Goal: Complete application form: Complete application form

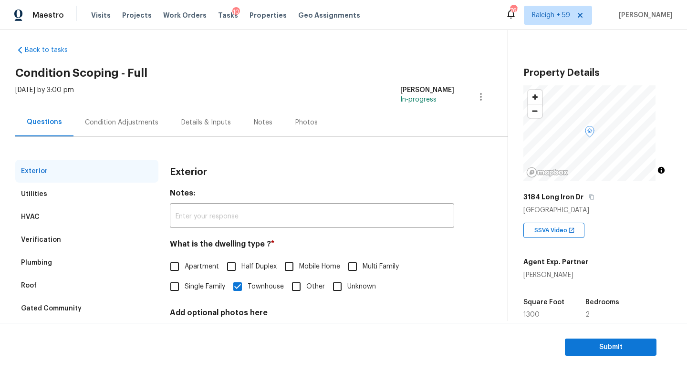
scroll to position [20, 0]
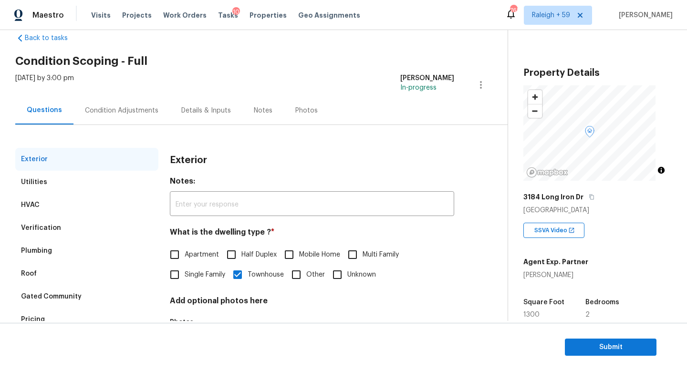
click at [113, 114] on div "Condition Adjustments" at bounding box center [121, 111] width 73 height 10
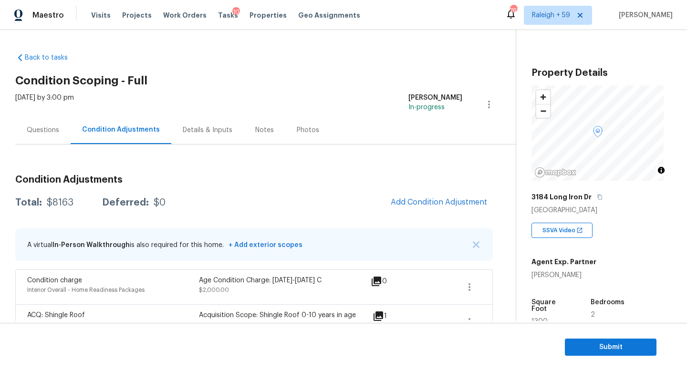
click at [218, 135] on div "Details & Inputs" at bounding box center [207, 130] width 73 height 28
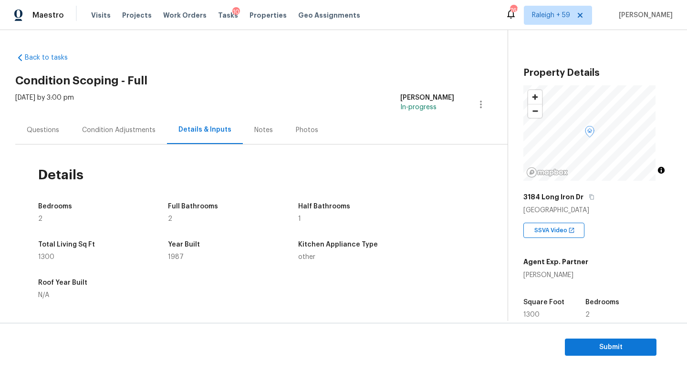
click at [60, 126] on div "Questions" at bounding box center [42, 130] width 55 height 28
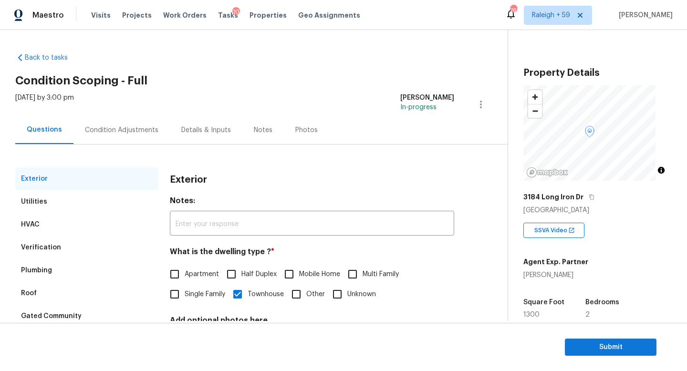
click at [121, 131] on div "Condition Adjustments" at bounding box center [121, 130] width 73 height 10
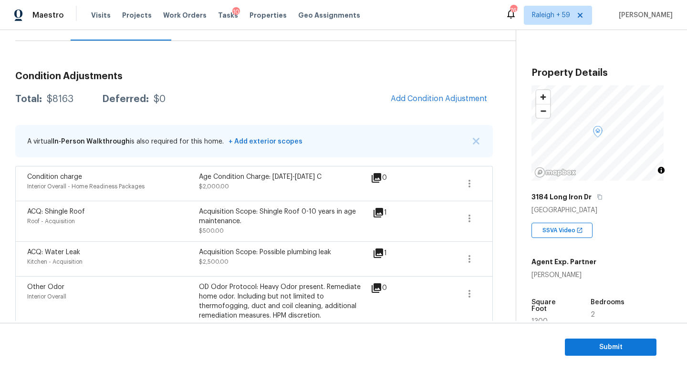
scroll to position [36, 0]
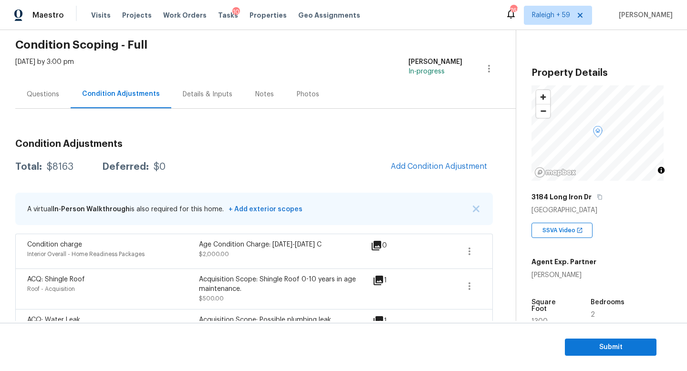
click at [33, 99] on div "Questions" at bounding box center [42, 94] width 55 height 28
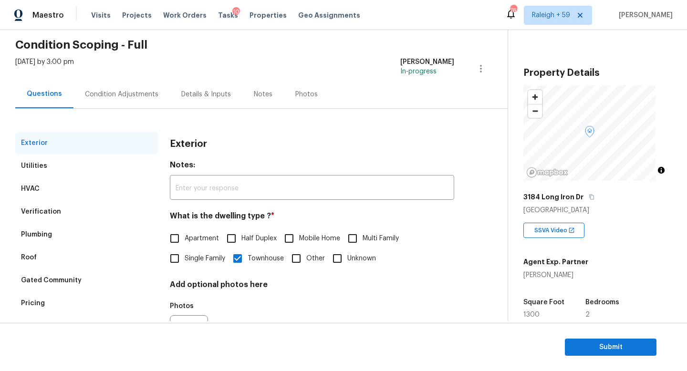
click at [123, 93] on div "Condition Adjustments" at bounding box center [121, 95] width 73 height 10
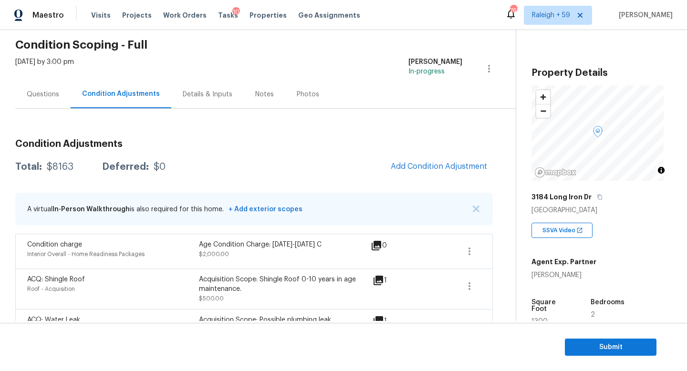
click at [52, 101] on div "Questions" at bounding box center [42, 94] width 55 height 28
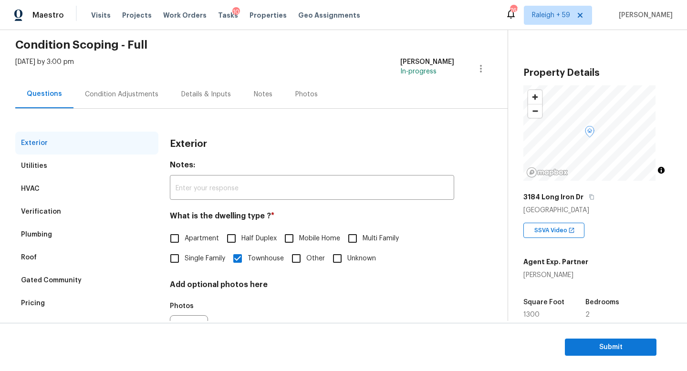
click at [116, 97] on div "Condition Adjustments" at bounding box center [121, 95] width 73 height 10
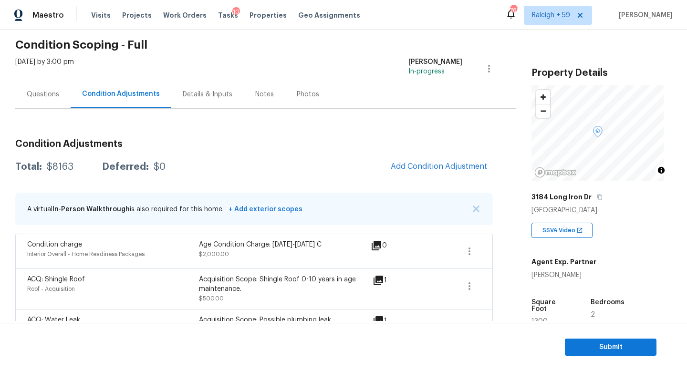
click at [42, 83] on div "Questions" at bounding box center [42, 94] width 55 height 28
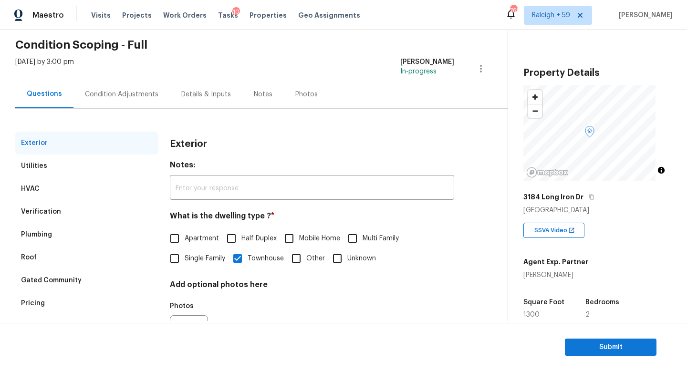
click at [121, 93] on div "Condition Adjustments" at bounding box center [121, 95] width 73 height 10
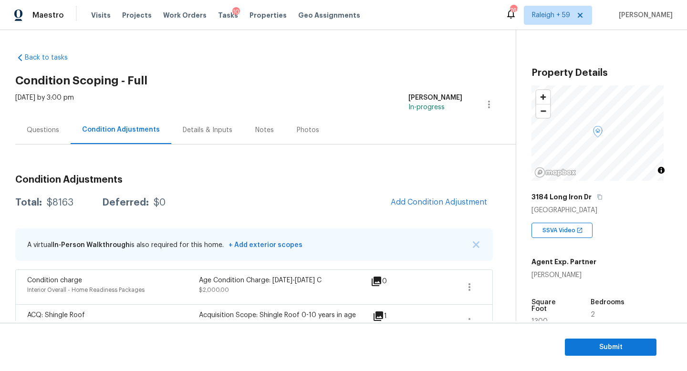
click at [40, 133] on div "Questions" at bounding box center [43, 130] width 32 height 10
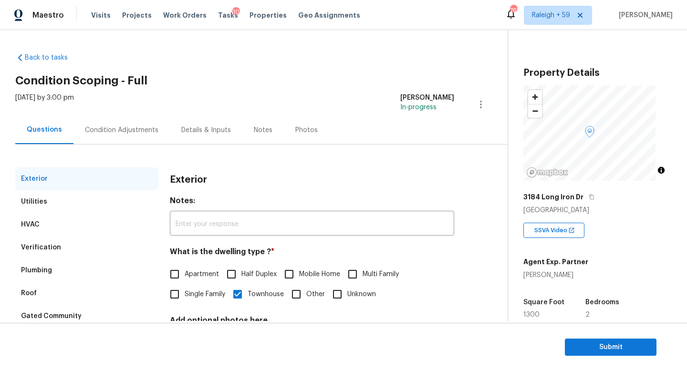
click at [91, 128] on div "Condition Adjustments" at bounding box center [121, 130] width 73 height 10
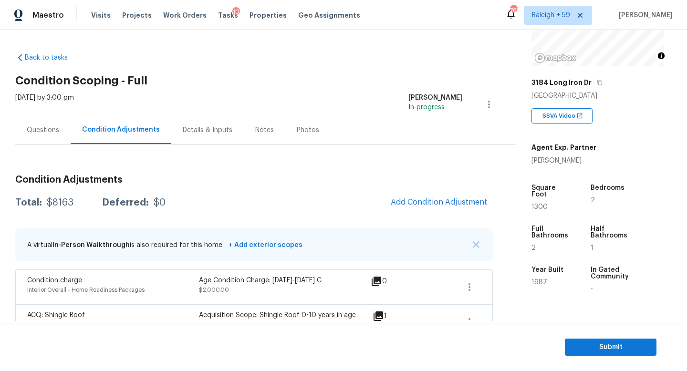
scroll to position [187, 0]
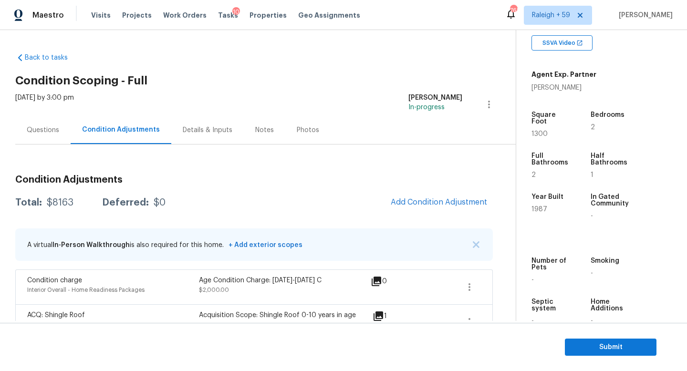
click at [49, 136] on div "Questions" at bounding box center [42, 130] width 55 height 28
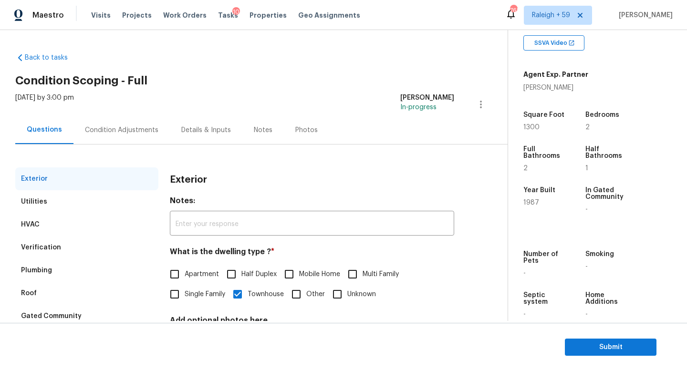
click at [110, 135] on div "Condition Adjustments" at bounding box center [121, 130] width 96 height 28
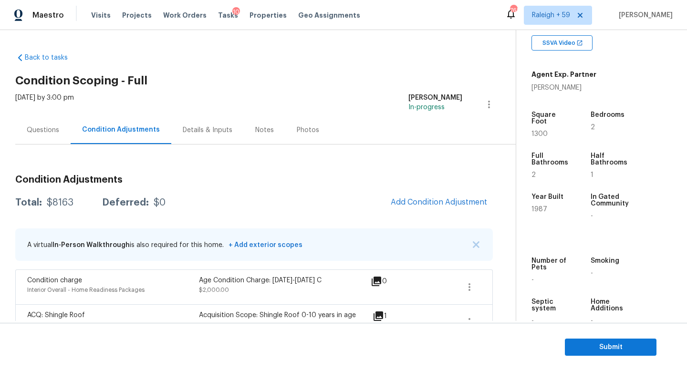
click at [43, 125] on div "Questions" at bounding box center [43, 130] width 32 height 10
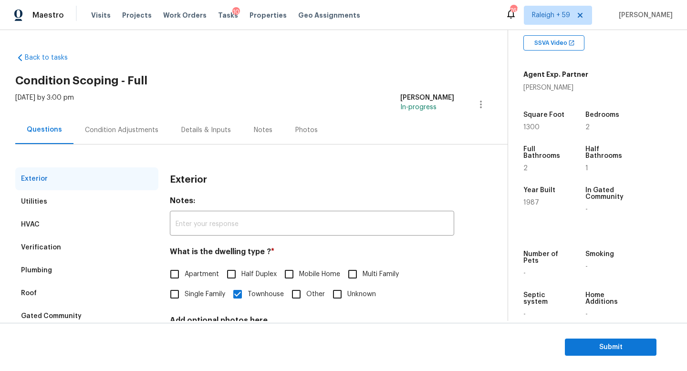
click at [123, 130] on div "Condition Adjustments" at bounding box center [121, 130] width 73 height 10
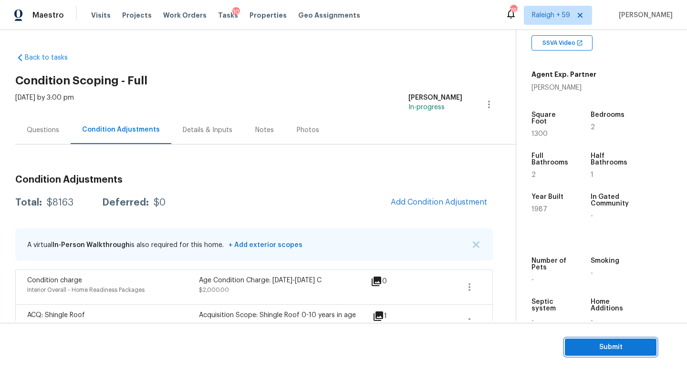
click at [606, 345] on span "Submit" at bounding box center [610, 348] width 76 height 12
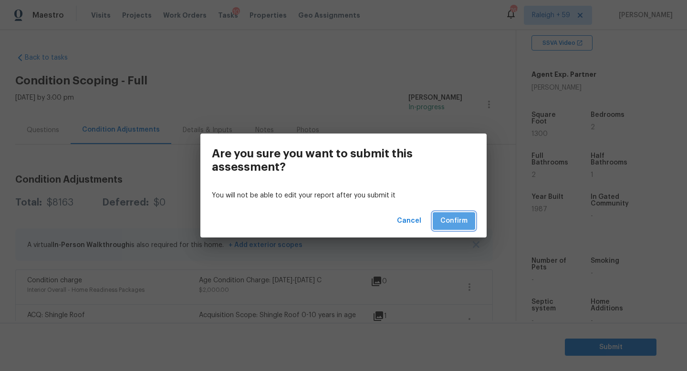
click at [461, 223] on span "Confirm" at bounding box center [453, 221] width 27 height 12
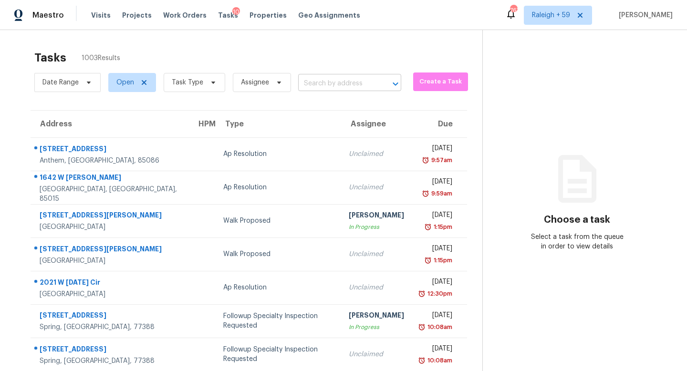
click at [322, 83] on input "text" at bounding box center [336, 83] width 76 height 15
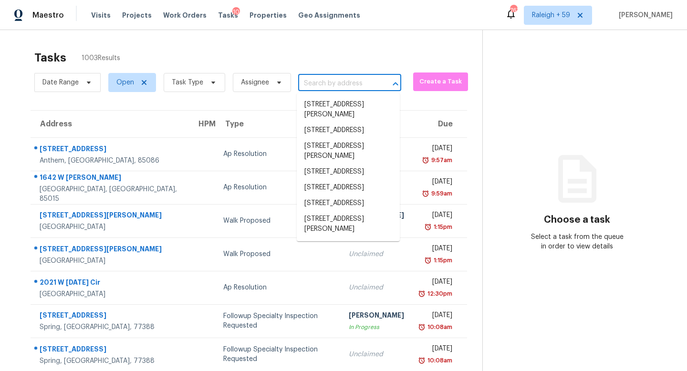
paste input "[STREET_ADDRESS]"
type input "[STREET_ADDRESS]"
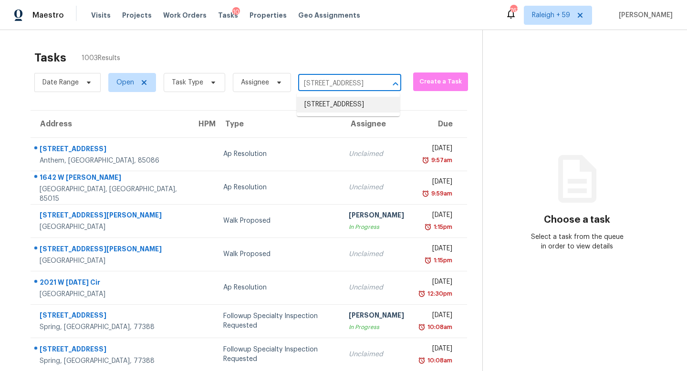
click at [326, 105] on li "[STREET_ADDRESS]" at bounding box center [348, 105] width 103 height 16
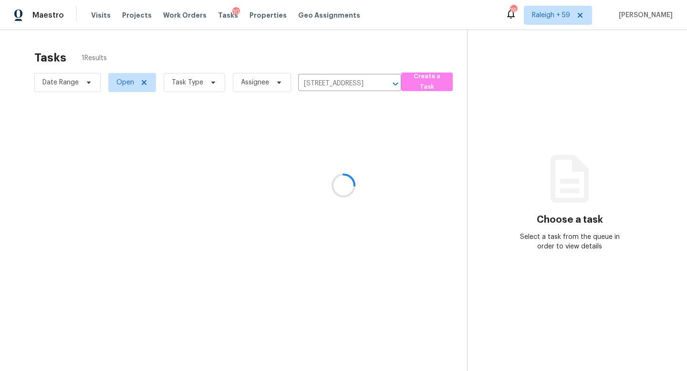
click at [305, 141] on div at bounding box center [343, 185] width 687 height 371
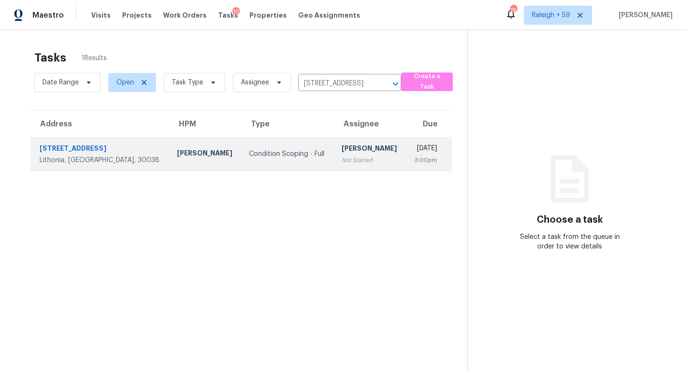
click at [342, 159] on div "Not Started" at bounding box center [370, 161] width 57 height 10
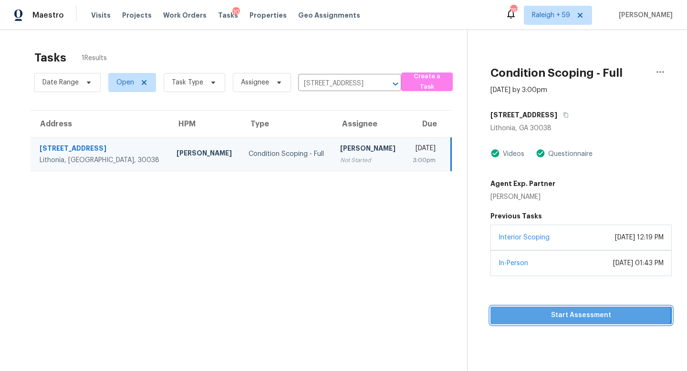
click at [549, 314] on span "Start Assessment" at bounding box center [581, 316] width 166 height 12
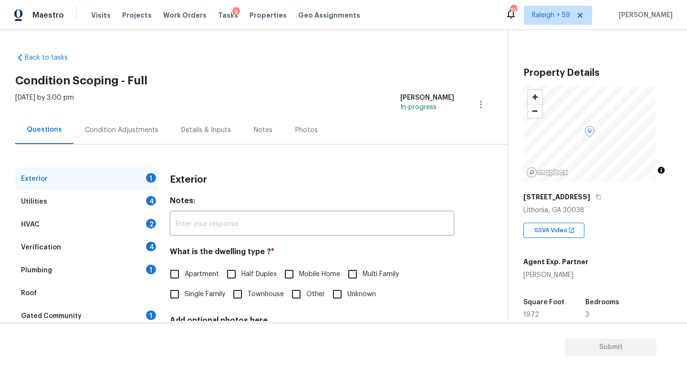
click at [194, 299] on span "Single Family" at bounding box center [205, 295] width 41 height 10
click at [185, 299] on input "Single Family" at bounding box center [175, 294] width 20 height 20
checkbox input "true"
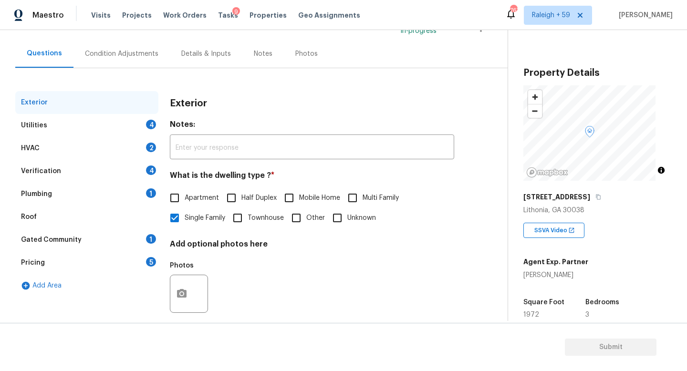
scroll to position [90, 0]
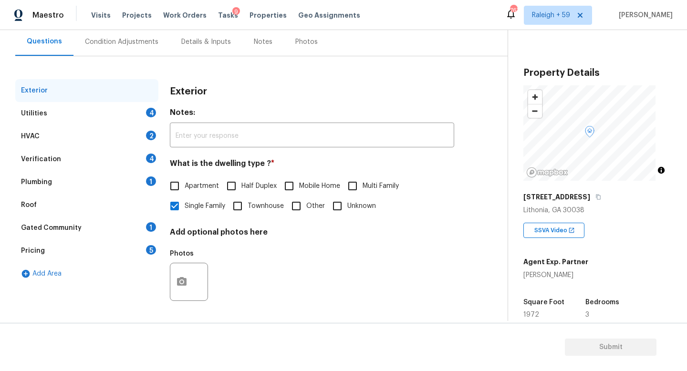
click at [131, 225] on div "Gated Community 1" at bounding box center [86, 228] width 143 height 23
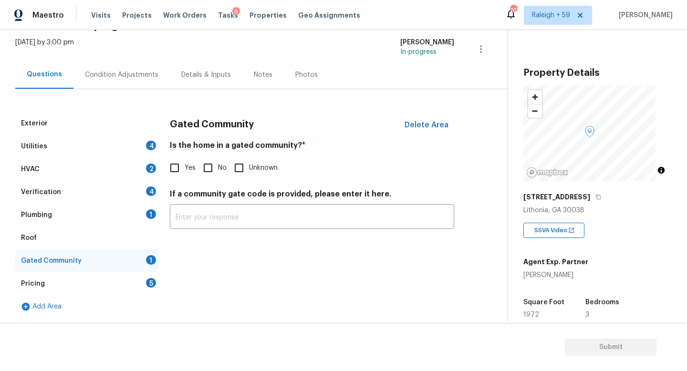
click at [217, 158] on input "No" at bounding box center [208, 168] width 20 height 20
checkbox input "true"
click at [147, 187] on div "4" at bounding box center [151, 192] width 10 height 10
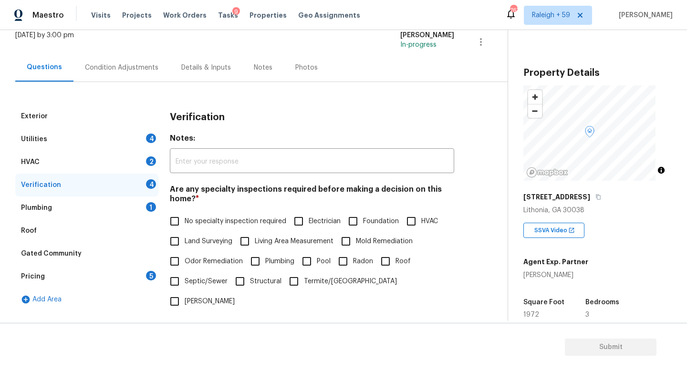
click at [203, 221] on span "No specialty inspection required" at bounding box center [236, 222] width 102 height 10
click at [185, 221] on input "No specialty inspection required" at bounding box center [175, 221] width 20 height 20
checkbox input "true"
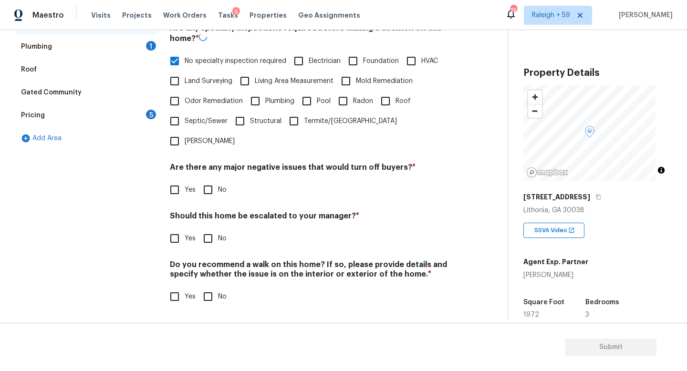
scroll to position [230, 0]
click at [213, 187] on input "No" at bounding box center [208, 190] width 20 height 20
checkbox input "true"
click at [165, 233] on input "Yes" at bounding box center [175, 239] width 20 height 20
checkbox input "true"
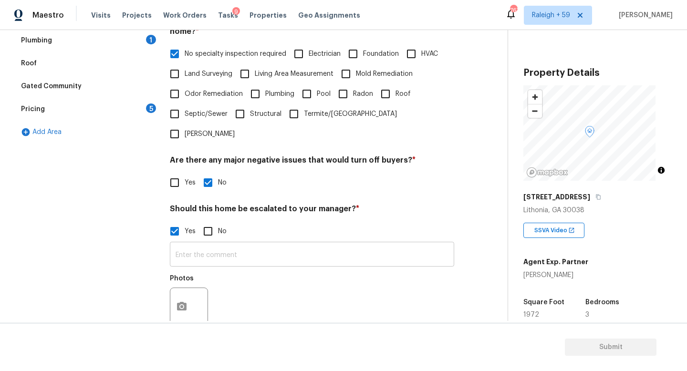
click at [241, 258] on input "text" at bounding box center [312, 255] width 284 height 22
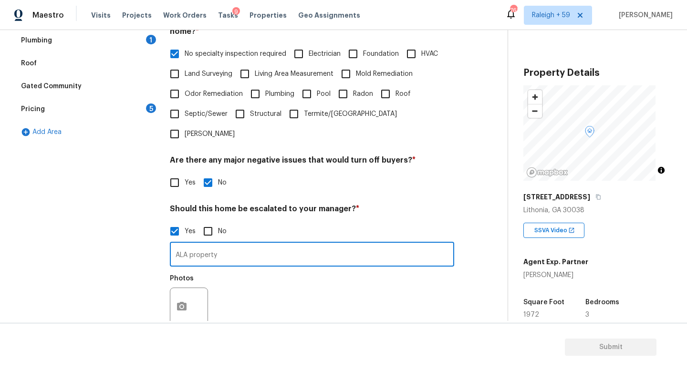
scroll to position [321, 0]
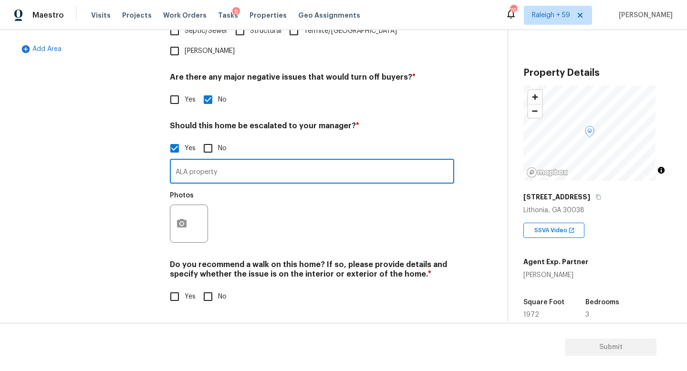
type input "ALA property"
click at [181, 211] on button "button" at bounding box center [181, 223] width 23 height 37
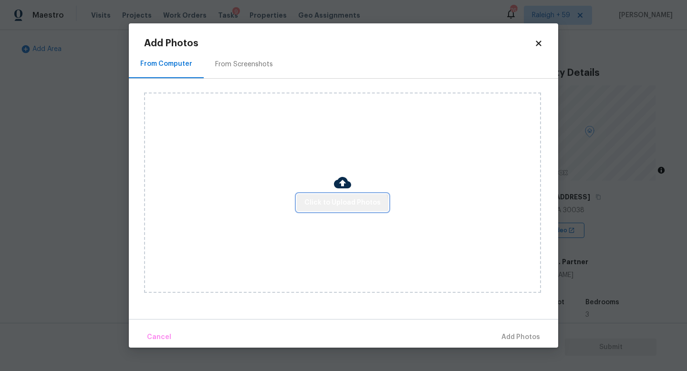
click at [343, 210] on button "Click to Upload Photos" at bounding box center [343, 203] width 92 height 18
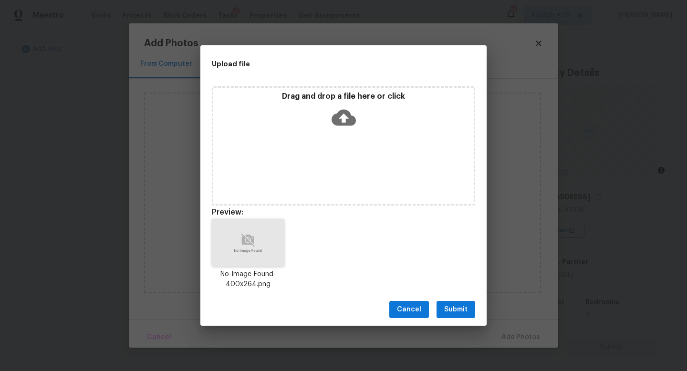
click at [455, 304] on span "Submit" at bounding box center [455, 310] width 23 height 12
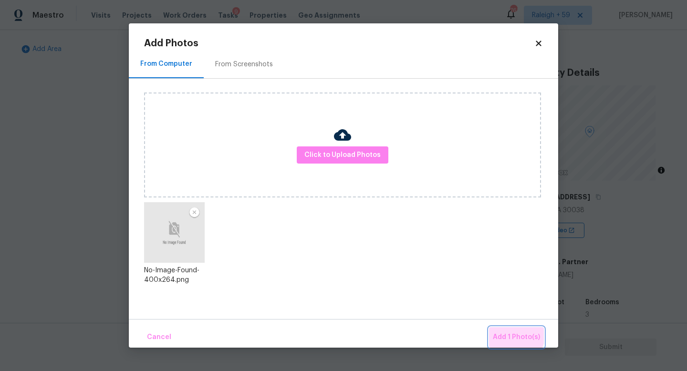
click at [503, 333] on button "Add 1 Photo(s)" at bounding box center [516, 337] width 55 height 21
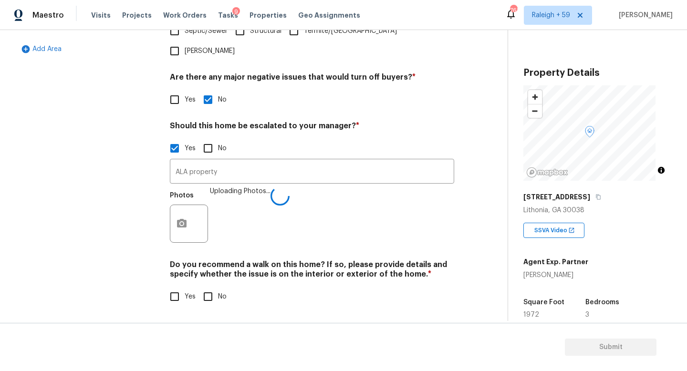
click at [218, 292] on span "No" at bounding box center [222, 297] width 9 height 10
click at [218, 291] on input "No" at bounding box center [208, 297] width 20 height 20
checkbox input "true"
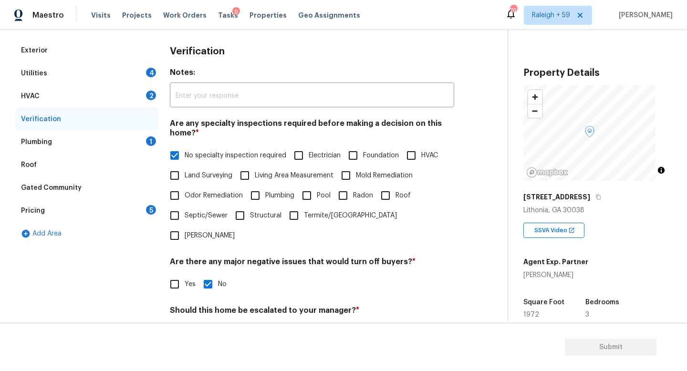
click at [127, 147] on div "Plumbing 1" at bounding box center [86, 142] width 143 height 23
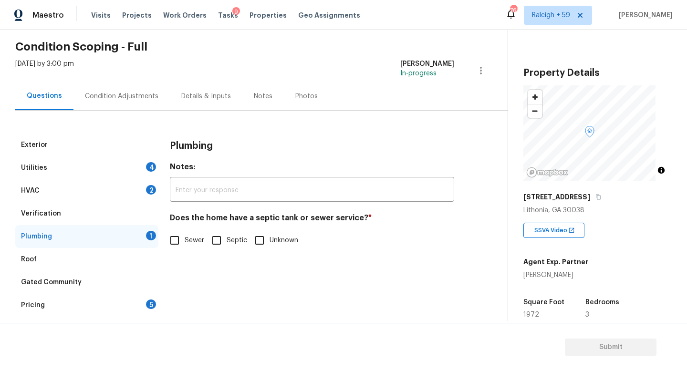
scroll to position [0, 0]
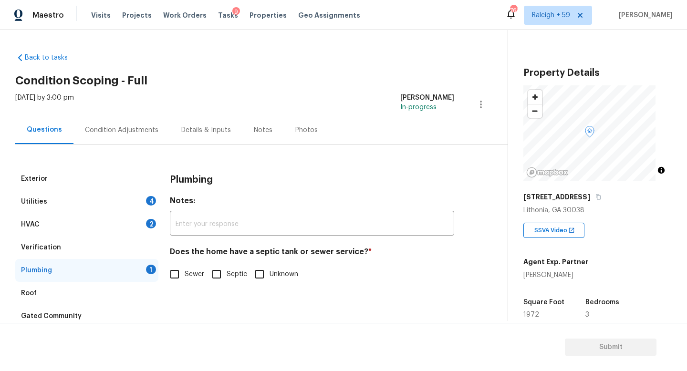
click at [214, 129] on div "Details & Inputs" at bounding box center [206, 130] width 50 height 10
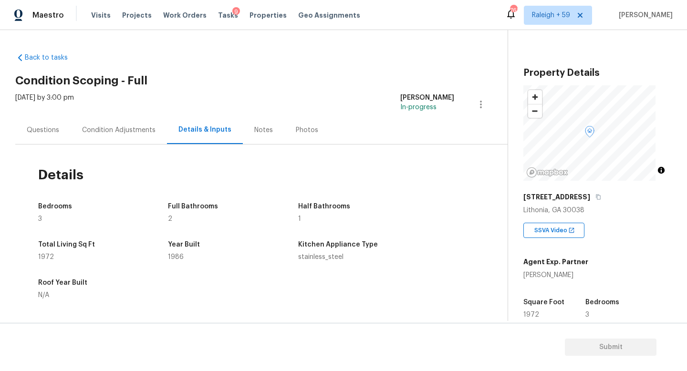
drag, startPoint x: 46, startPoint y: 136, endPoint x: 53, endPoint y: 147, distance: 13.1
click at [46, 136] on div "Questions" at bounding box center [42, 130] width 55 height 28
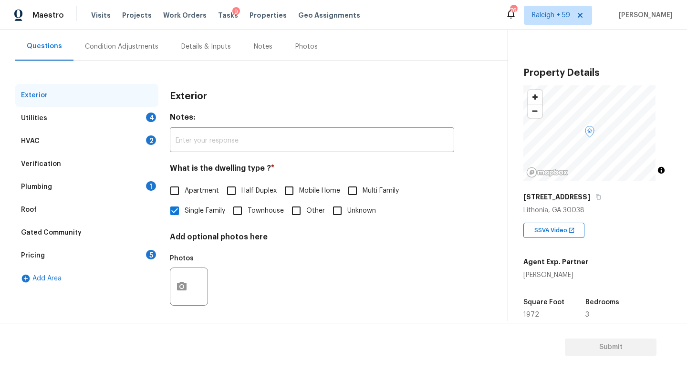
drag, startPoint x: 112, startPoint y: 190, endPoint x: 130, endPoint y: 198, distance: 19.2
click at [112, 190] on div "Plumbing 1" at bounding box center [86, 187] width 143 height 23
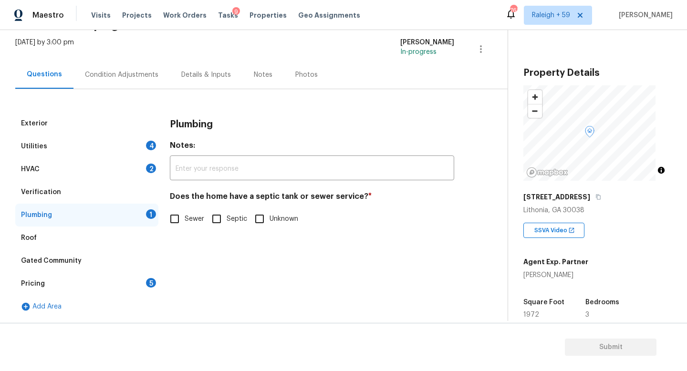
scroll to position [62, 0]
click at [184, 209] on input "Sewer" at bounding box center [175, 219] width 20 height 20
checkbox input "true"
click at [116, 159] on div "HVAC 2" at bounding box center [86, 169] width 143 height 23
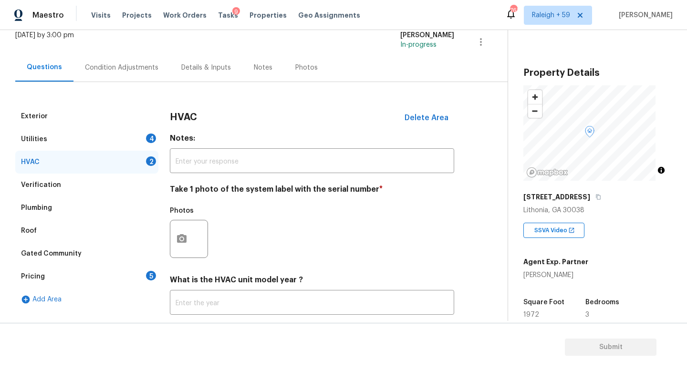
click at [131, 143] on div "Utilities 4" at bounding box center [86, 139] width 143 height 23
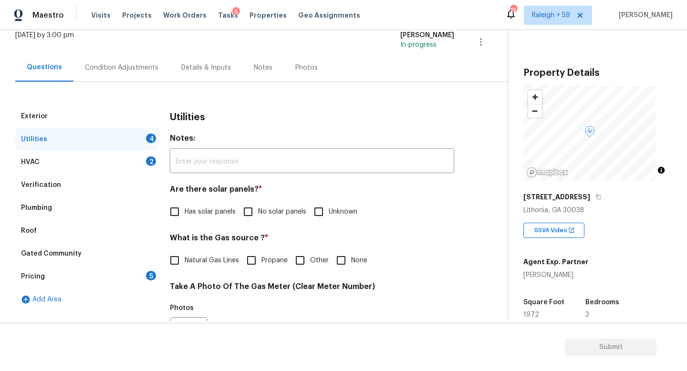
click at [248, 214] on input "No solar panels" at bounding box center [248, 212] width 20 height 20
checkbox input "true"
click at [215, 258] on span "Natural Gas Lines" at bounding box center [212, 261] width 54 height 10
click at [185, 258] on input "Natural Gas Lines" at bounding box center [175, 260] width 20 height 20
checkbox input "true"
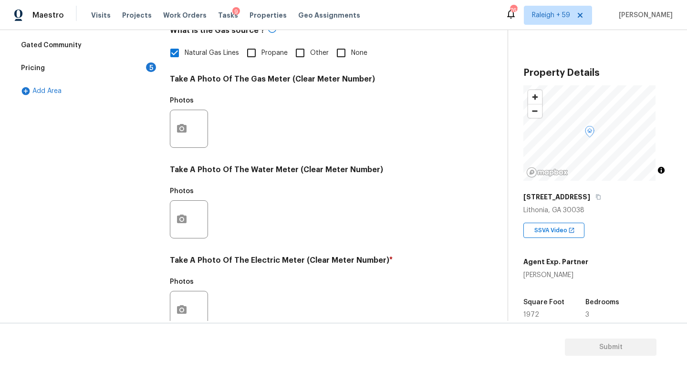
scroll to position [354, 0]
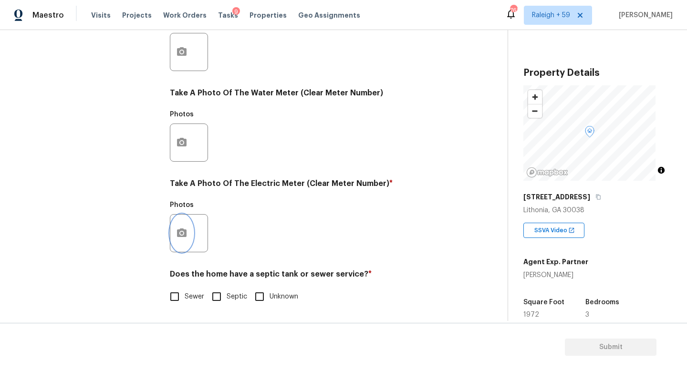
click at [178, 229] on icon "button" at bounding box center [182, 233] width 10 height 9
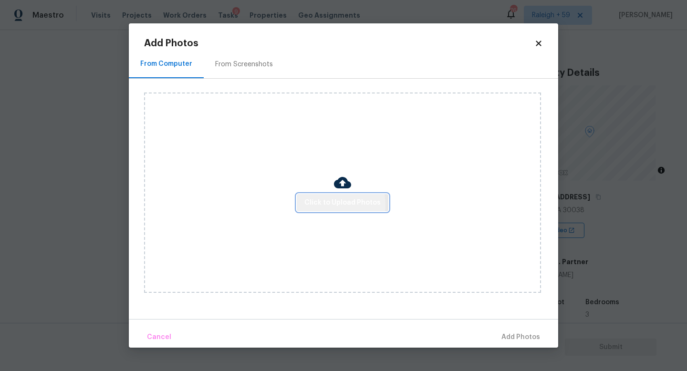
click at [321, 205] on span "Click to Upload Photos" at bounding box center [342, 203] width 76 height 12
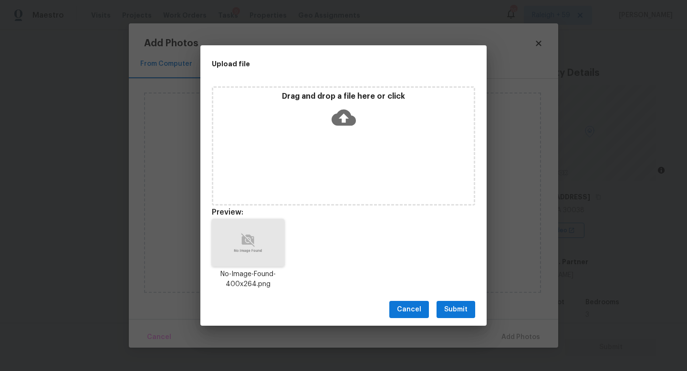
click at [456, 313] on span "Submit" at bounding box center [455, 310] width 23 height 12
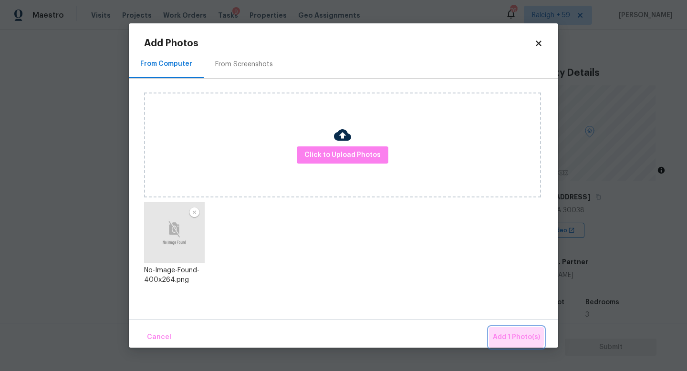
click at [508, 334] on span "Add 1 Photo(s)" at bounding box center [516, 338] width 47 height 12
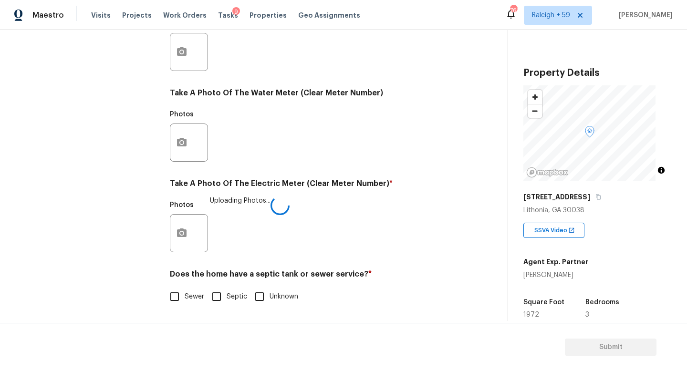
click at [180, 287] on input "Sewer" at bounding box center [175, 297] width 20 height 20
checkbox input "true"
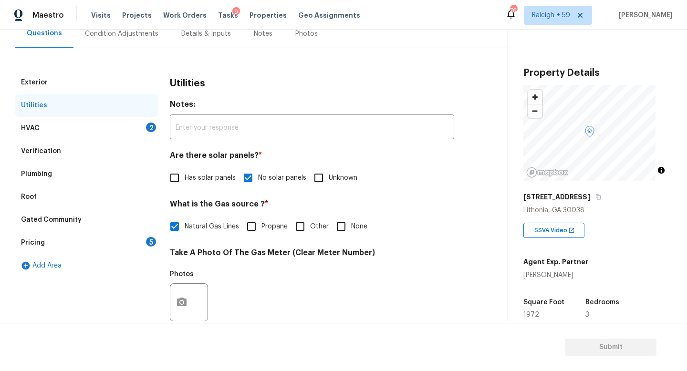
scroll to position [121, 0]
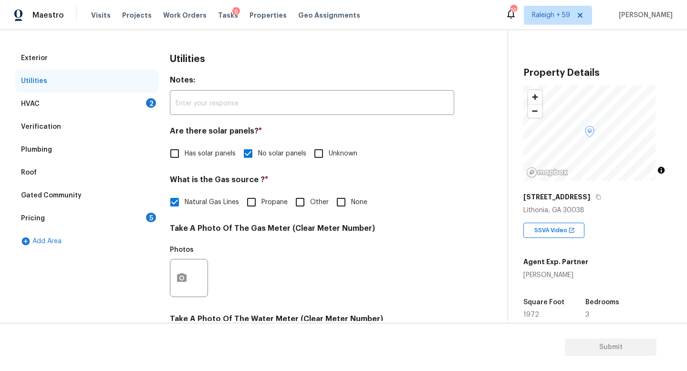
click at [138, 226] on div "Pricing 5" at bounding box center [86, 218] width 143 height 23
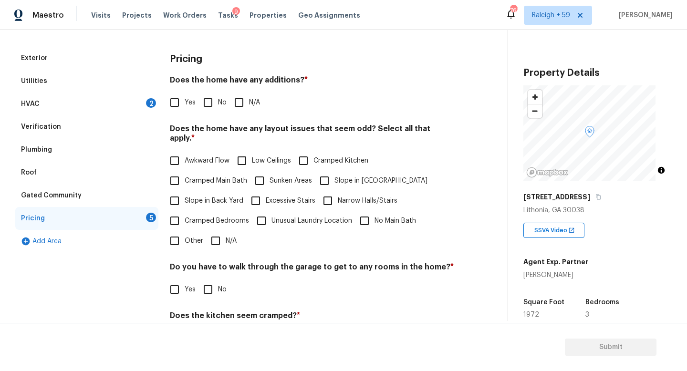
click at [211, 108] on input "No" at bounding box center [208, 103] width 20 height 20
checkbox input "true"
click at [220, 233] on input "N/A" at bounding box center [216, 241] width 20 height 20
checkbox input "true"
click at [218, 289] on span "No" at bounding box center [222, 291] width 9 height 10
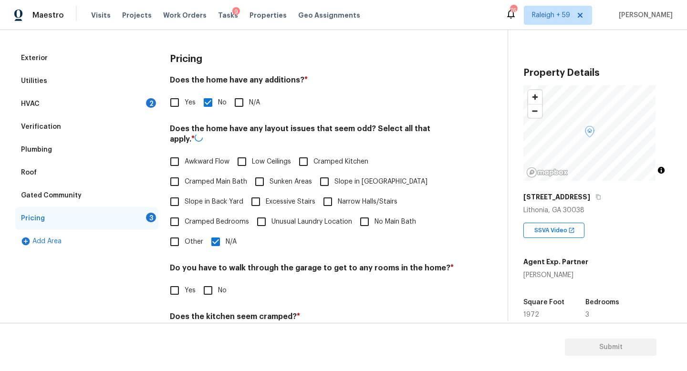
click at [218, 289] on input "No" at bounding box center [208, 291] width 20 height 20
checkbox input "true"
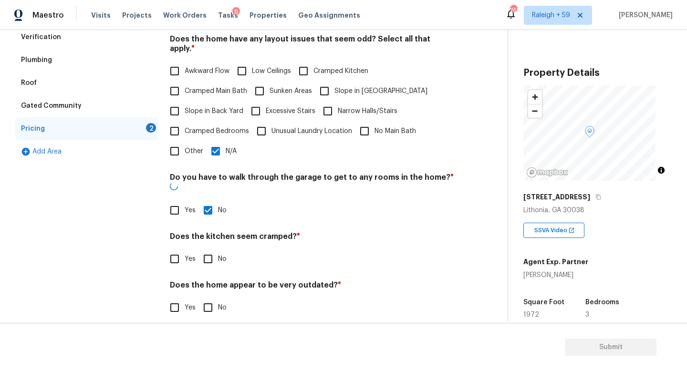
scroll to position [218, 0]
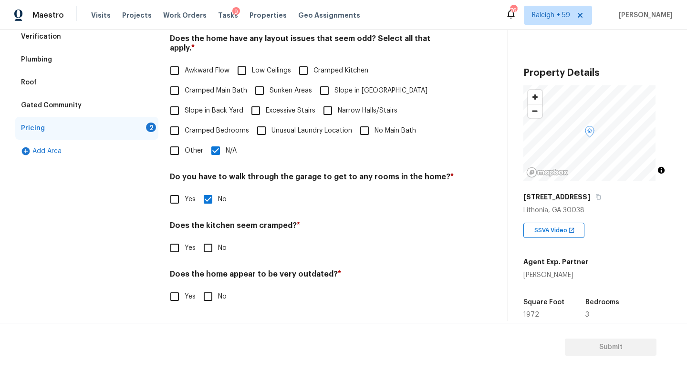
click at [217, 246] on input "No" at bounding box center [208, 248] width 20 height 20
checkbox input "true"
click at [215, 287] on input "No" at bounding box center [208, 297] width 20 height 20
checkbox input "true"
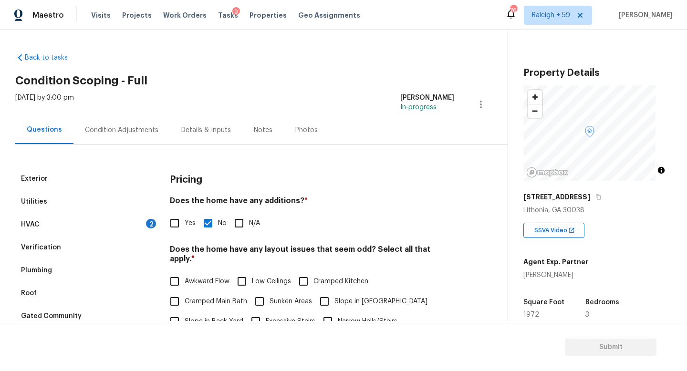
click at [184, 124] on div "Details & Inputs" at bounding box center [206, 130] width 73 height 28
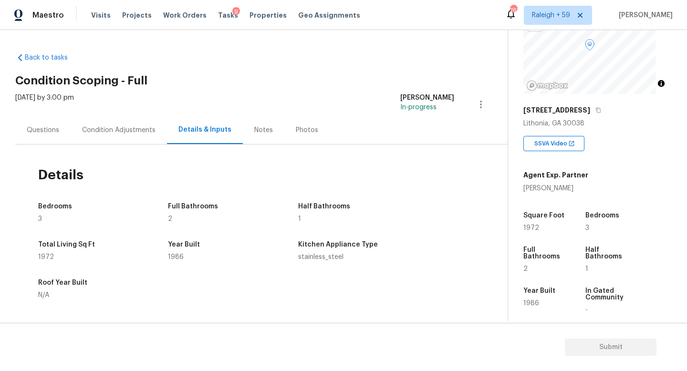
click at [42, 132] on div "Questions" at bounding box center [43, 130] width 32 height 10
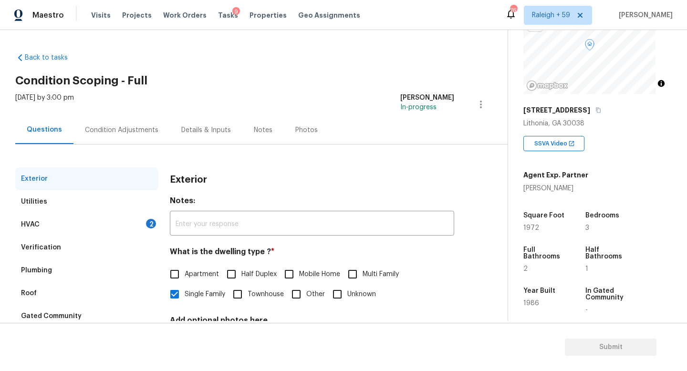
click at [195, 116] on div "Details & Inputs" at bounding box center [206, 130] width 73 height 28
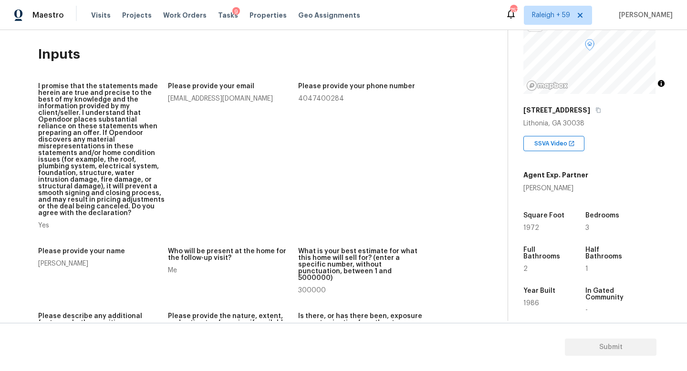
scroll to position [87, 0]
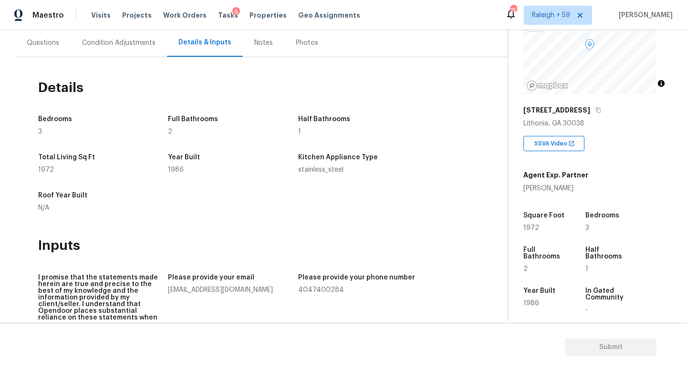
click at [99, 38] on div "Condition Adjustments" at bounding box center [118, 43] width 73 height 10
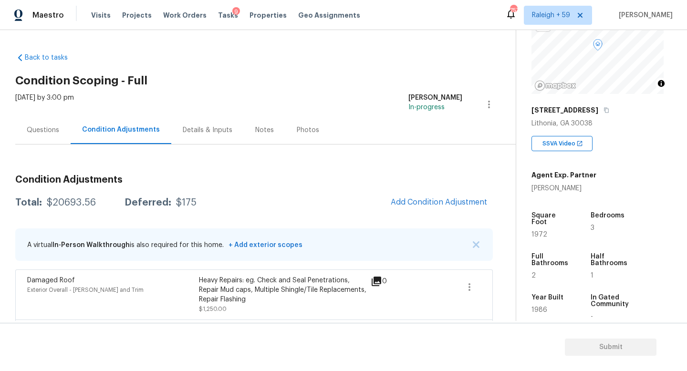
click at [55, 138] on div "Questions" at bounding box center [42, 130] width 55 height 28
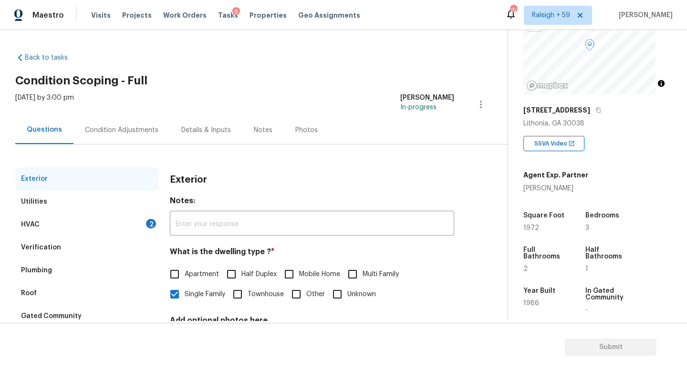
click at [114, 138] on div "Condition Adjustments" at bounding box center [121, 130] width 96 height 28
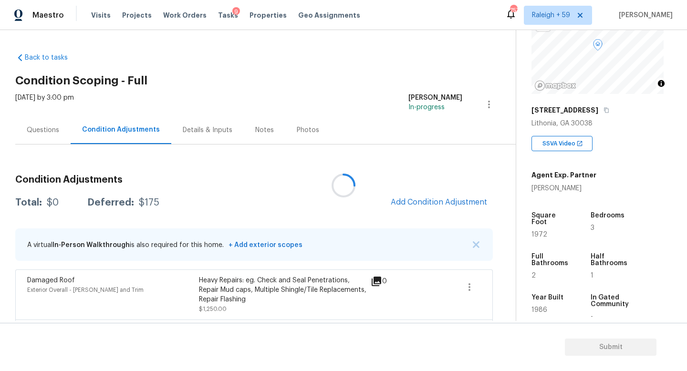
click at [37, 137] on div at bounding box center [343, 185] width 687 height 371
click at [64, 134] on div "Questions" at bounding box center [42, 130] width 55 height 28
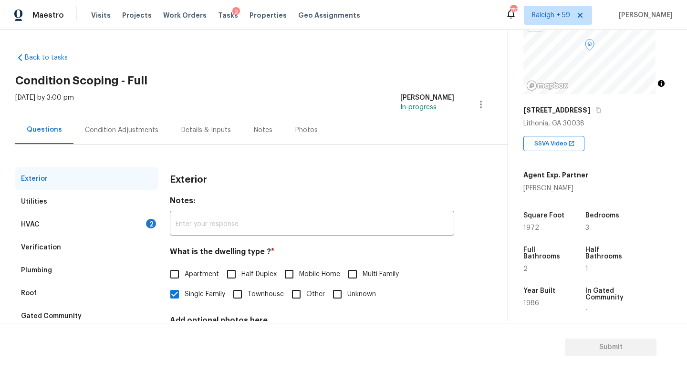
click at [117, 135] on div "Condition Adjustments" at bounding box center [121, 130] width 96 height 28
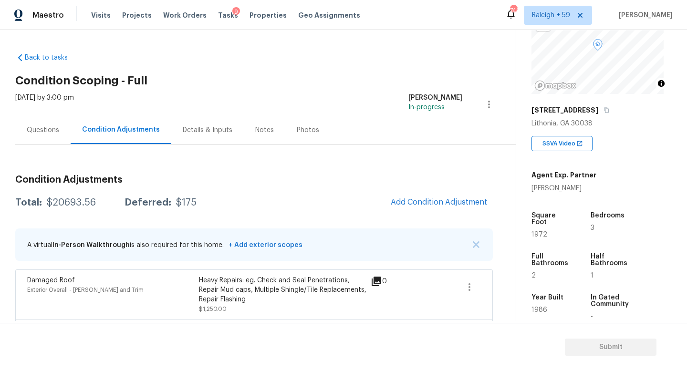
click at [197, 126] on div "Details & Inputs" at bounding box center [208, 130] width 50 height 10
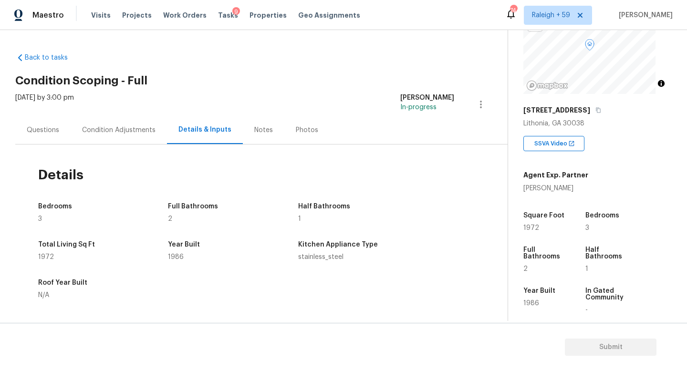
click at [100, 127] on div "Condition Adjustments" at bounding box center [118, 130] width 73 height 10
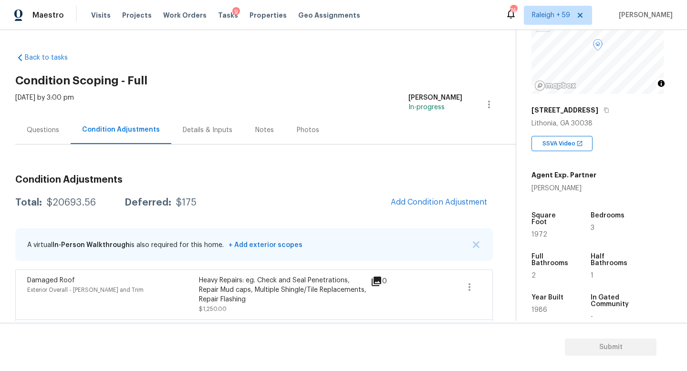
click at [35, 129] on div "Questions" at bounding box center [43, 130] width 32 height 10
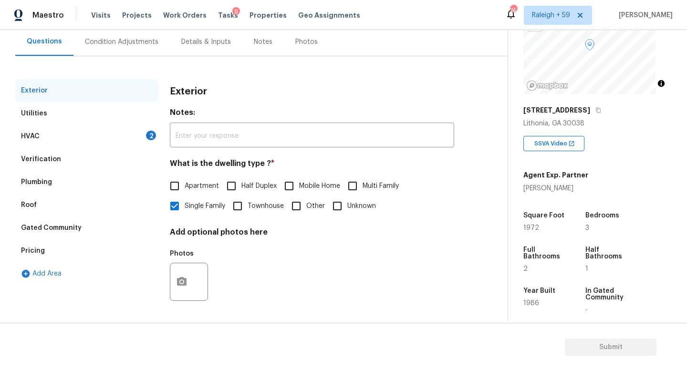
click at [97, 148] on div "Verification" at bounding box center [86, 159] width 143 height 23
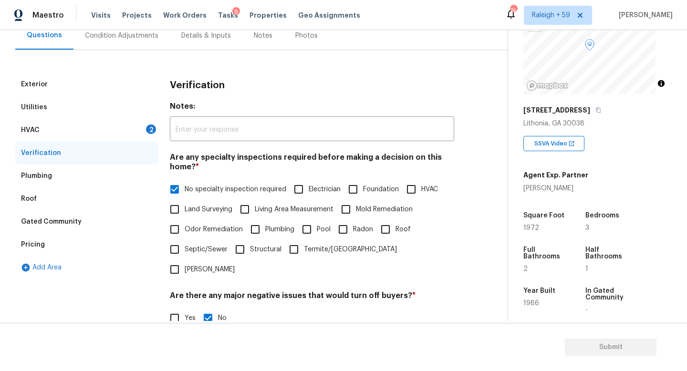
scroll to position [290, 0]
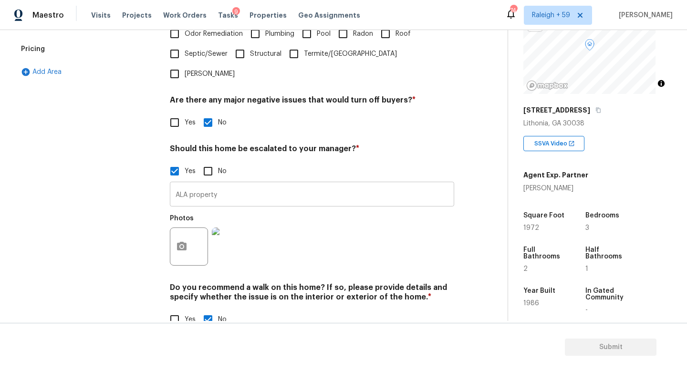
click at [257, 203] on input "ALA property" at bounding box center [312, 195] width 284 height 22
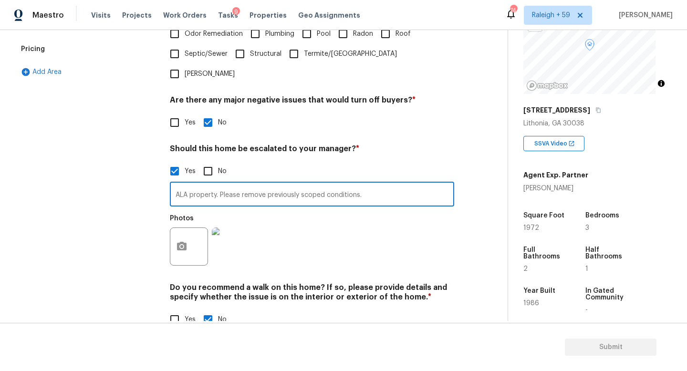
type input "ALA property. Please remove previously scoped conditions."
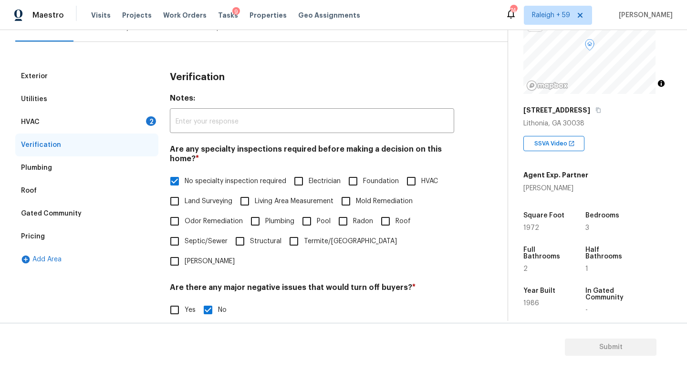
scroll to position [0, 0]
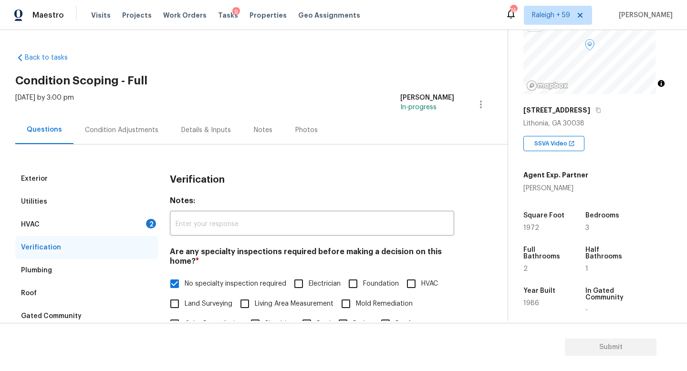
click at [133, 224] on div "HVAC 2" at bounding box center [86, 224] width 143 height 23
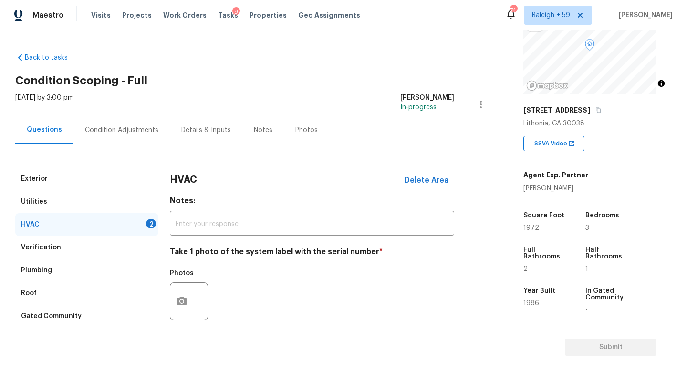
click at [126, 117] on div "Condition Adjustments" at bounding box center [121, 130] width 96 height 28
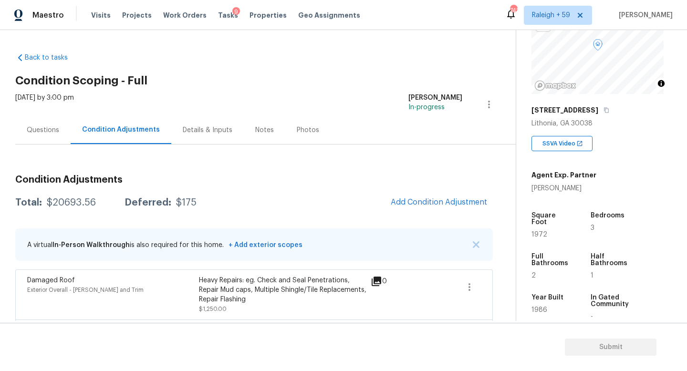
click at [55, 124] on div "Questions" at bounding box center [42, 130] width 55 height 28
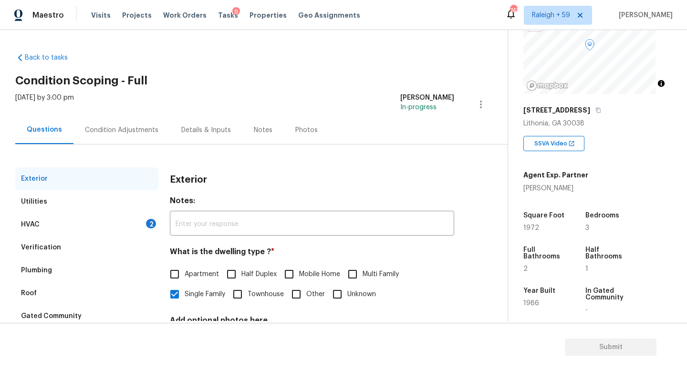
click at [112, 128] on div "Condition Adjustments" at bounding box center [121, 130] width 73 height 10
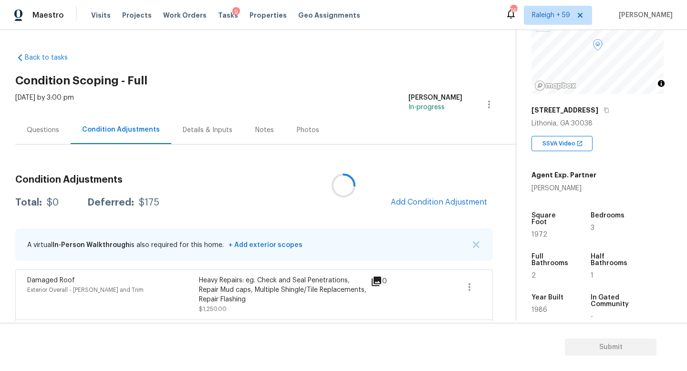
click at [31, 128] on div at bounding box center [343, 185] width 687 height 371
click at [97, 132] on div "Condition Adjustments" at bounding box center [121, 130] width 78 height 10
click at [22, 125] on div "Questions" at bounding box center [42, 130] width 55 height 28
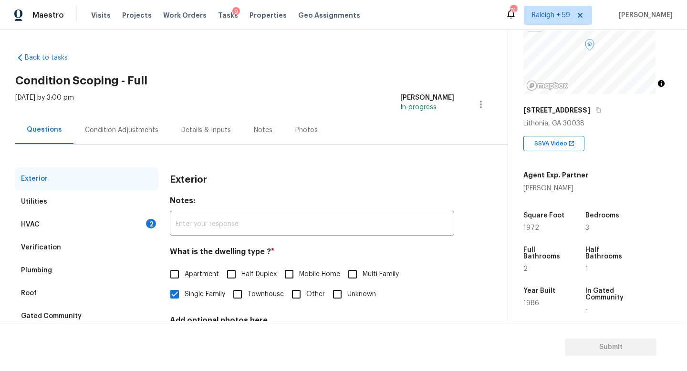
click at [107, 218] on div "HVAC 2" at bounding box center [86, 224] width 143 height 23
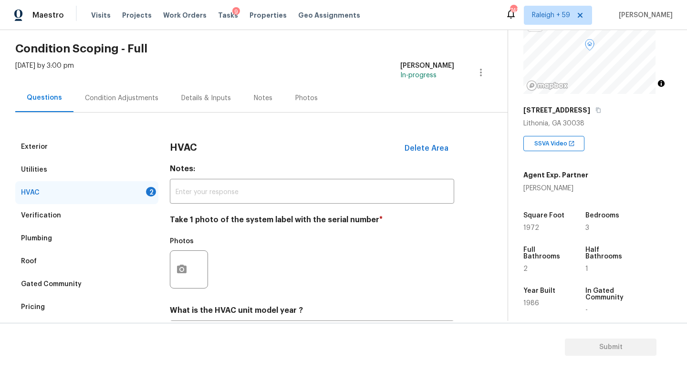
scroll to position [127, 0]
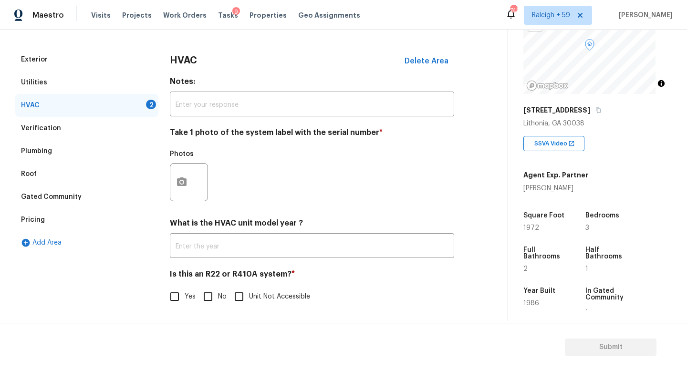
click at [216, 294] on input "No" at bounding box center [208, 297] width 20 height 20
checkbox input "true"
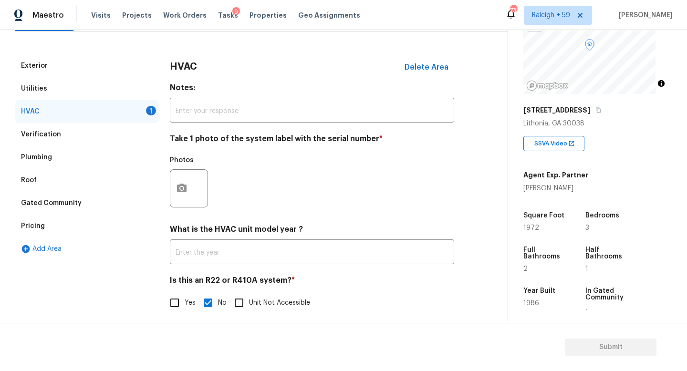
click at [126, 117] on div "HVAC 1" at bounding box center [86, 111] width 143 height 23
click at [181, 191] on icon "button" at bounding box center [181, 188] width 11 height 11
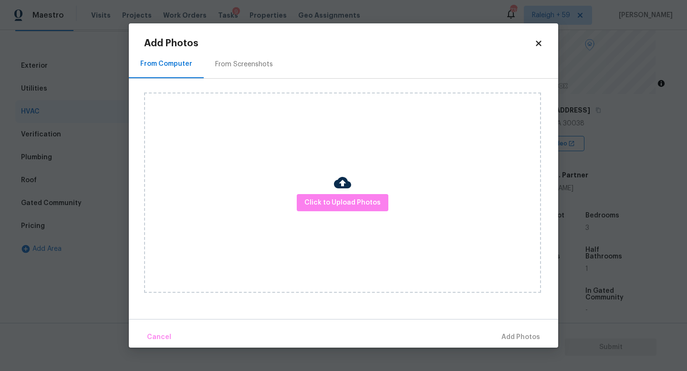
click at [321, 212] on div "Click to Upload Photos" at bounding box center [342, 193] width 397 height 200
click at [323, 209] on button "Click to Upload Photos" at bounding box center [343, 203] width 92 height 18
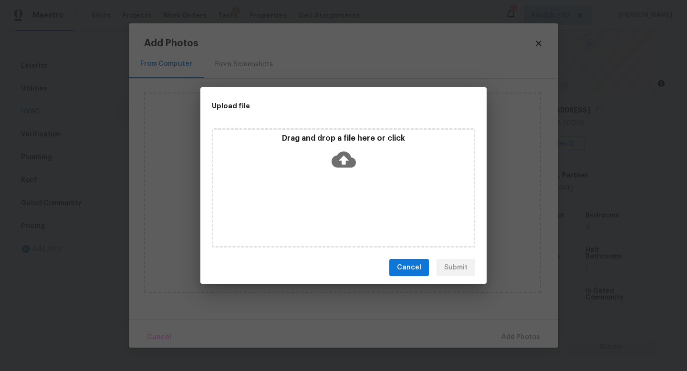
click at [323, 209] on div "Drag and drop a file here or click" at bounding box center [343, 187] width 263 height 119
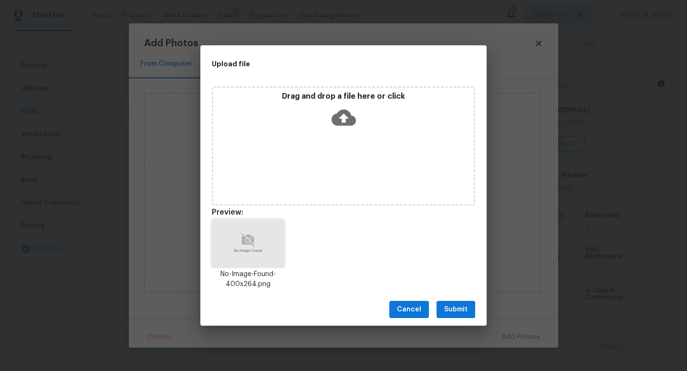
click at [468, 320] on div "Cancel Submit" at bounding box center [343, 309] width 286 height 33
click at [466, 309] on span "Submit" at bounding box center [455, 310] width 23 height 12
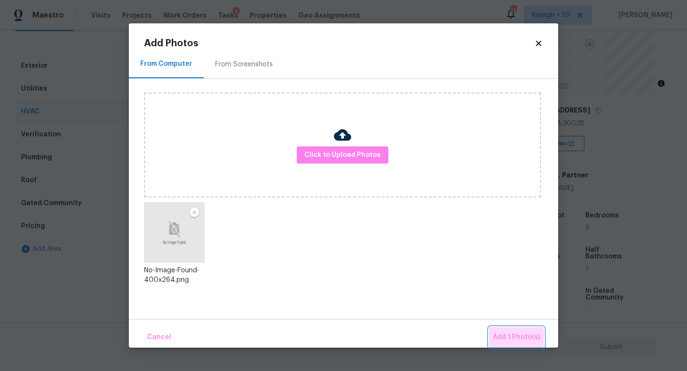
click at [507, 327] on button "Add 1 Photo(s)" at bounding box center [516, 337] width 55 height 21
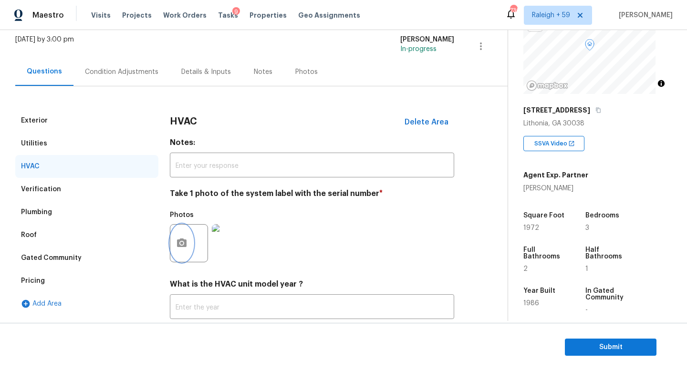
scroll to position [0, 0]
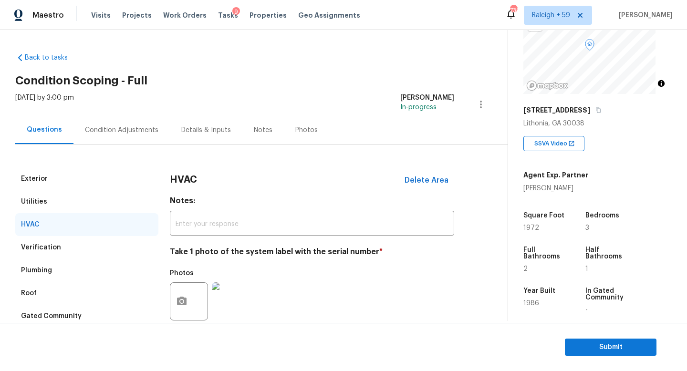
click at [124, 140] on div "Condition Adjustments" at bounding box center [121, 130] width 96 height 28
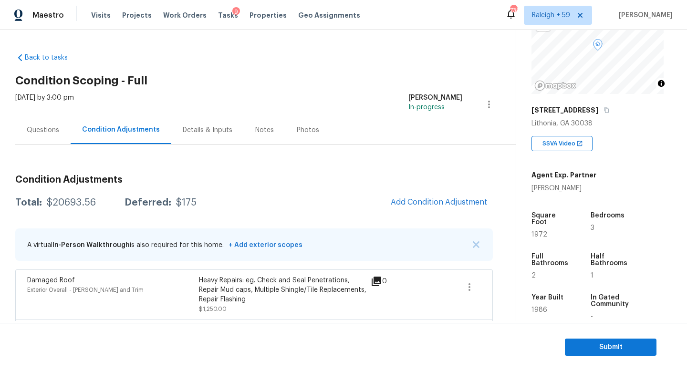
click at [29, 124] on div "Questions" at bounding box center [42, 130] width 55 height 28
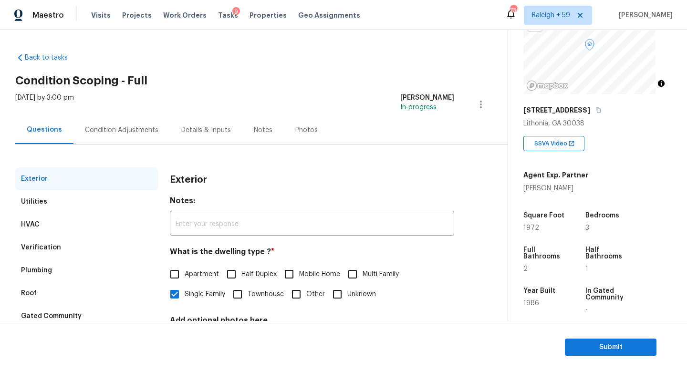
click at [128, 131] on div "Condition Adjustments" at bounding box center [121, 130] width 73 height 10
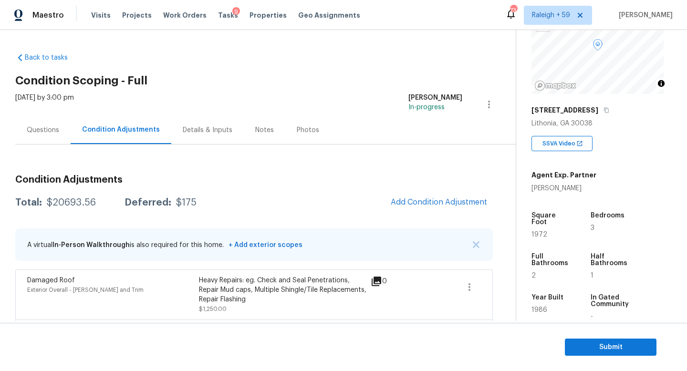
click at [52, 126] on div "Questions" at bounding box center [43, 130] width 32 height 10
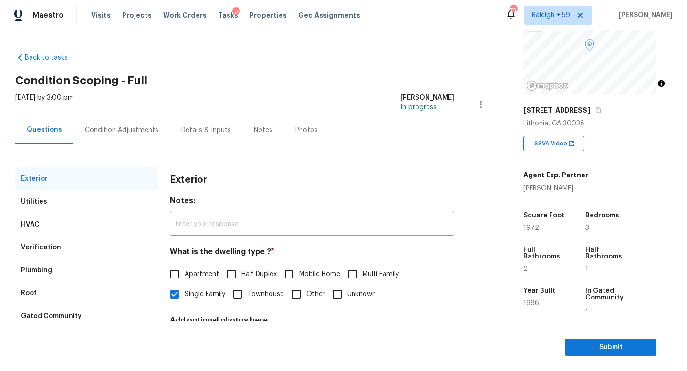
click at [149, 130] on div "Condition Adjustments" at bounding box center [121, 130] width 73 height 10
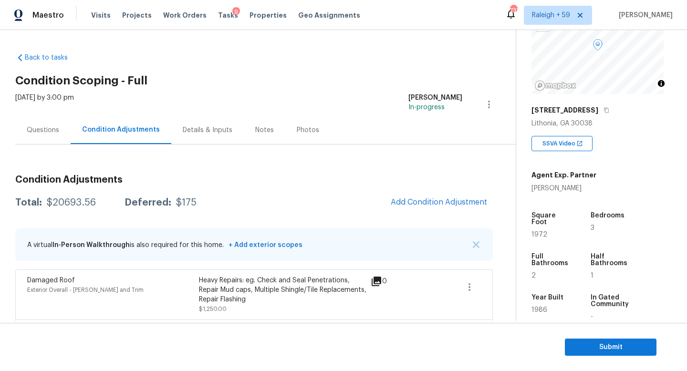
click at [51, 136] on div "Questions" at bounding box center [42, 130] width 55 height 28
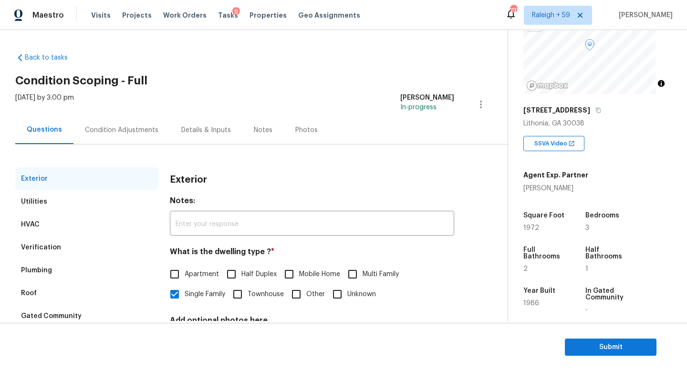
click at [102, 136] on div "Condition Adjustments" at bounding box center [121, 130] width 96 height 28
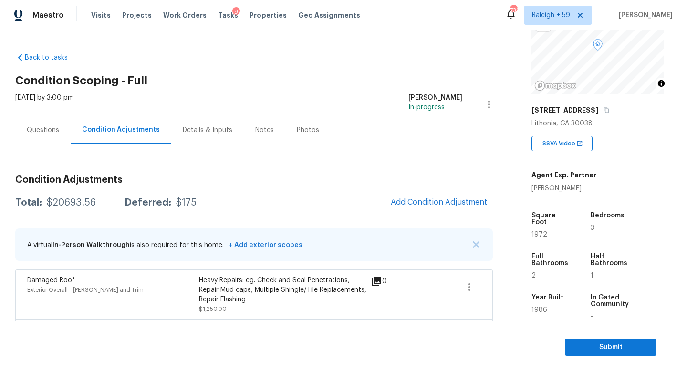
click at [69, 123] on div "Questions Condition Adjustments Details & Inputs Notes Photos" at bounding box center [265, 130] width 500 height 29
click at [53, 131] on div "Questions" at bounding box center [43, 130] width 32 height 10
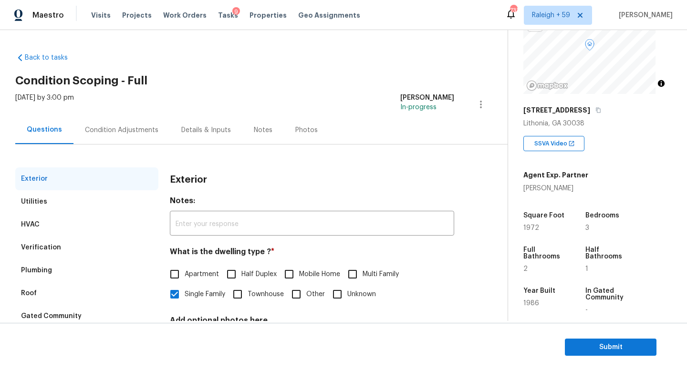
click at [121, 133] on div "Condition Adjustments" at bounding box center [121, 130] width 73 height 10
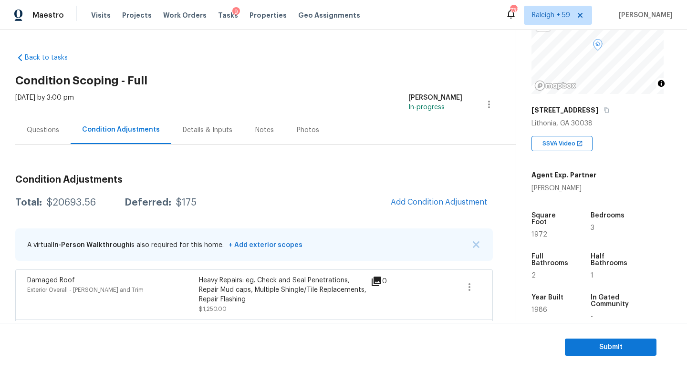
click at [39, 140] on div "Questions" at bounding box center [42, 130] width 55 height 28
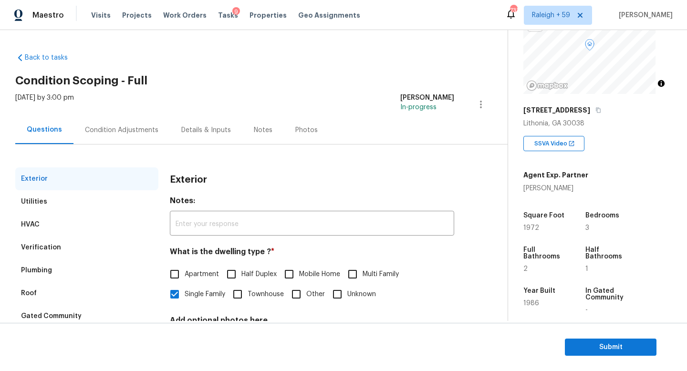
click at [107, 134] on div "Condition Adjustments" at bounding box center [121, 130] width 73 height 10
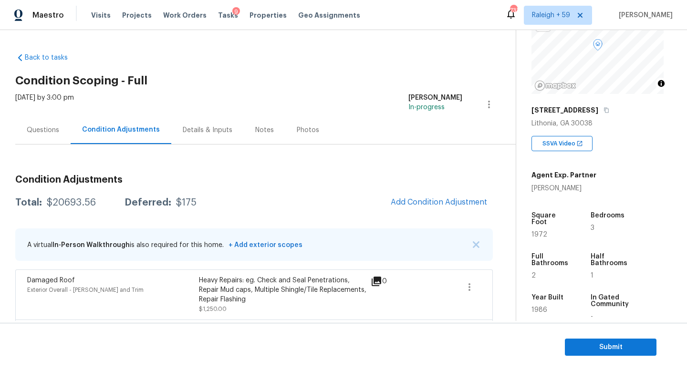
click at [18, 126] on div "Questions" at bounding box center [42, 130] width 55 height 28
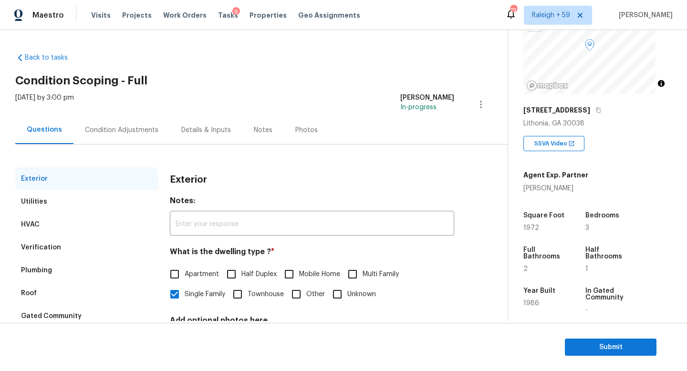
click at [110, 130] on div "Condition Adjustments" at bounding box center [121, 130] width 73 height 10
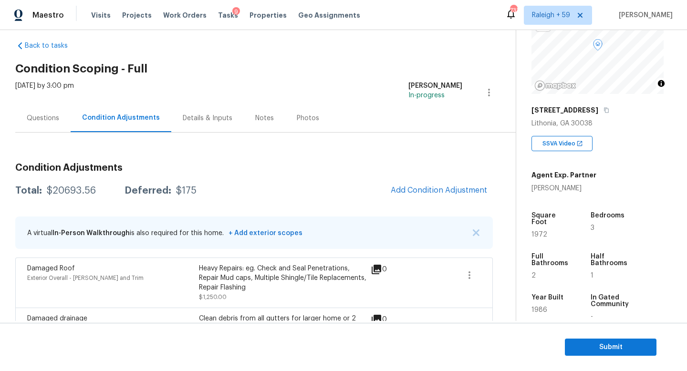
scroll to position [18, 0]
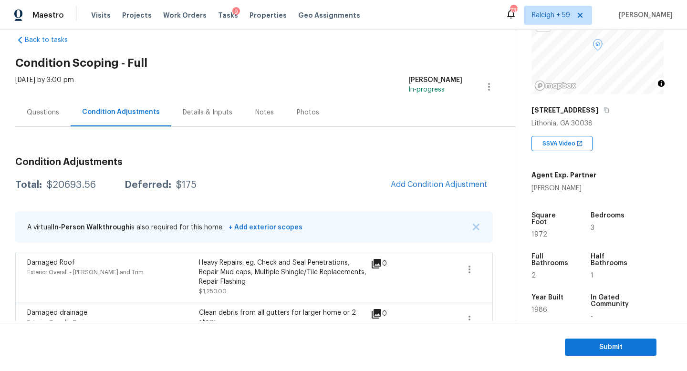
click at [44, 122] on div "Questions" at bounding box center [42, 112] width 55 height 28
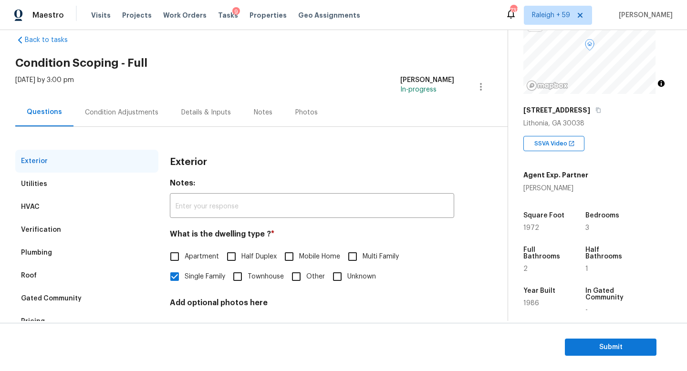
click at [110, 118] on div "Condition Adjustments" at bounding box center [121, 112] width 96 height 28
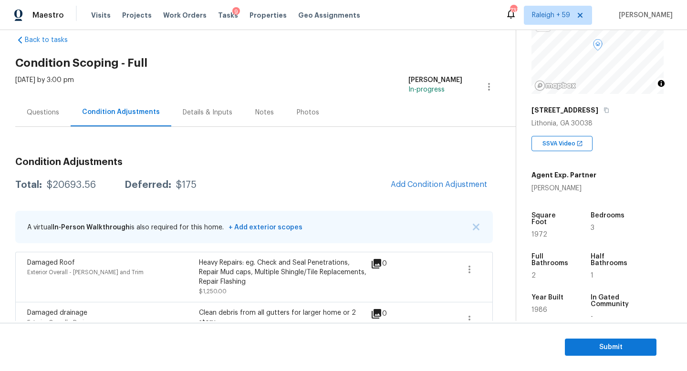
click at [31, 115] on div "Questions" at bounding box center [43, 113] width 32 height 10
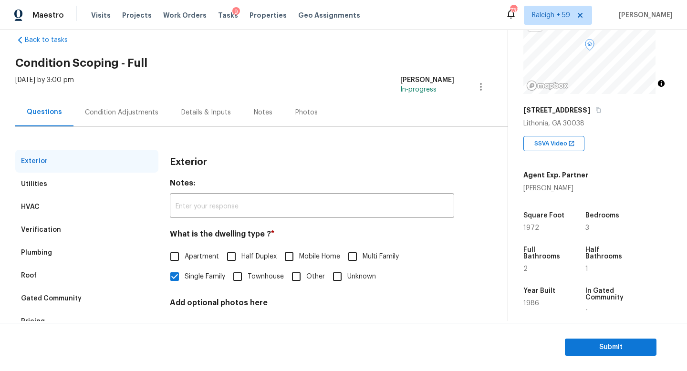
click at [135, 119] on div "Condition Adjustments" at bounding box center [121, 112] width 96 height 28
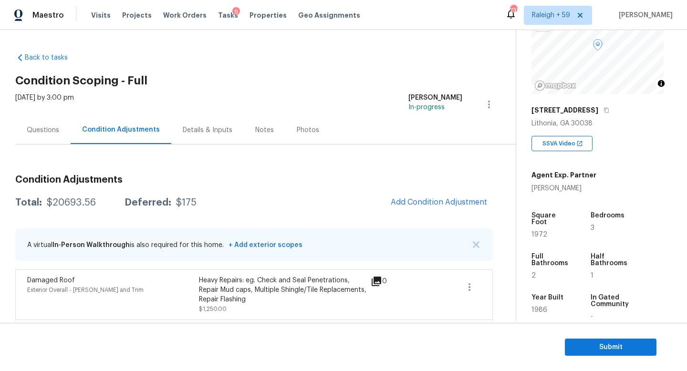
click at [185, 119] on div "Details & Inputs" at bounding box center [207, 130] width 73 height 28
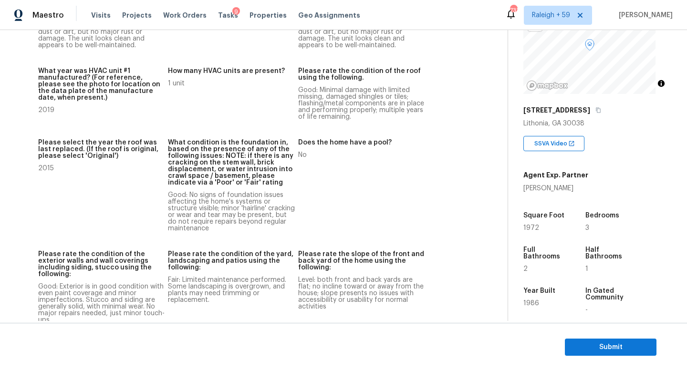
scroll to position [1255, 0]
